Goal: Task Accomplishment & Management: Use online tool/utility

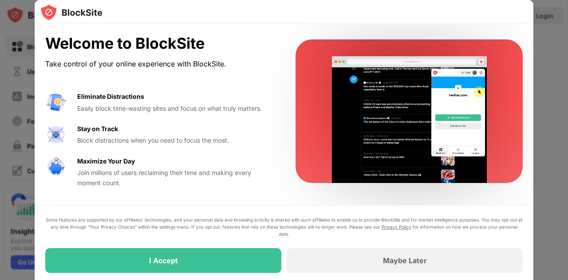
click at [206, 267] on div "I Accept" at bounding box center [163, 260] width 236 height 25
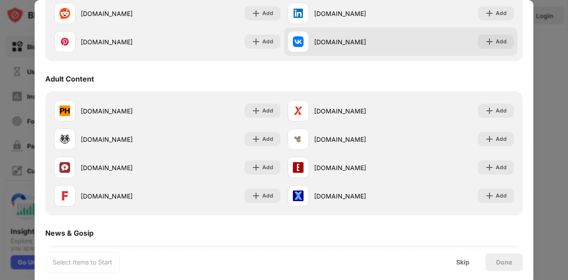
scroll to position [399, 0]
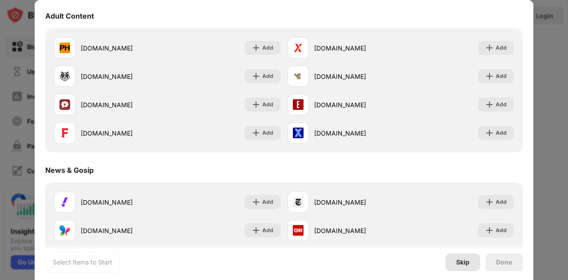
click at [461, 263] on div "Skip" at bounding box center [462, 262] width 13 height 7
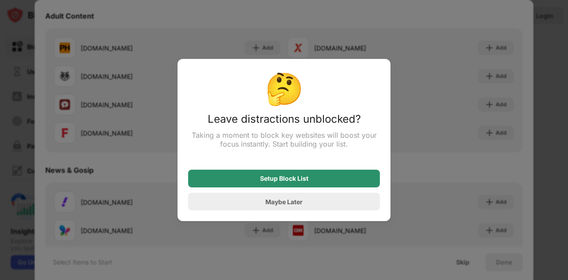
click at [306, 182] on div "Setup Block List" at bounding box center [284, 178] width 48 height 7
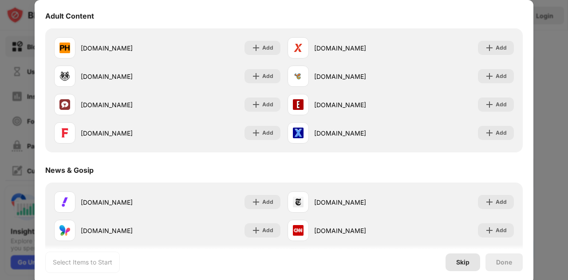
click at [470, 268] on div "Skip" at bounding box center [462, 263] width 35 height 18
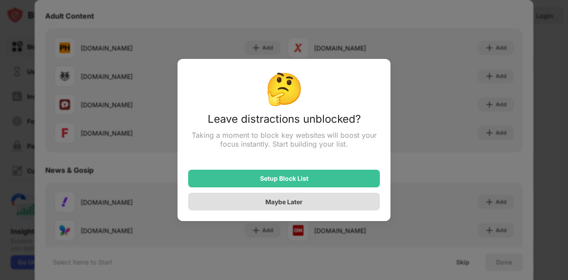
click at [294, 195] on div "Maybe Later" at bounding box center [284, 202] width 192 height 18
